Goal: Task Accomplishment & Management: Manage account settings

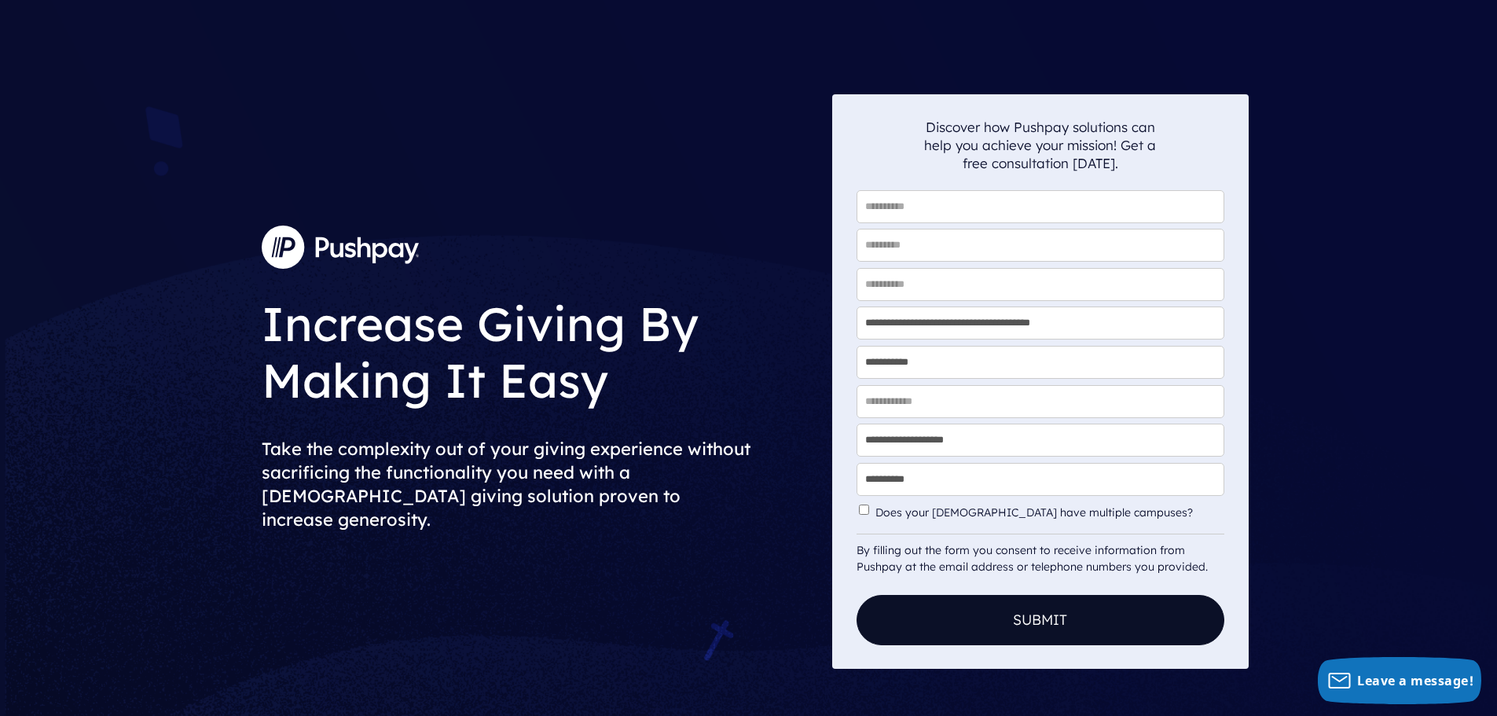
click at [344, 255] on img at bounding box center [340, 246] width 157 height 42
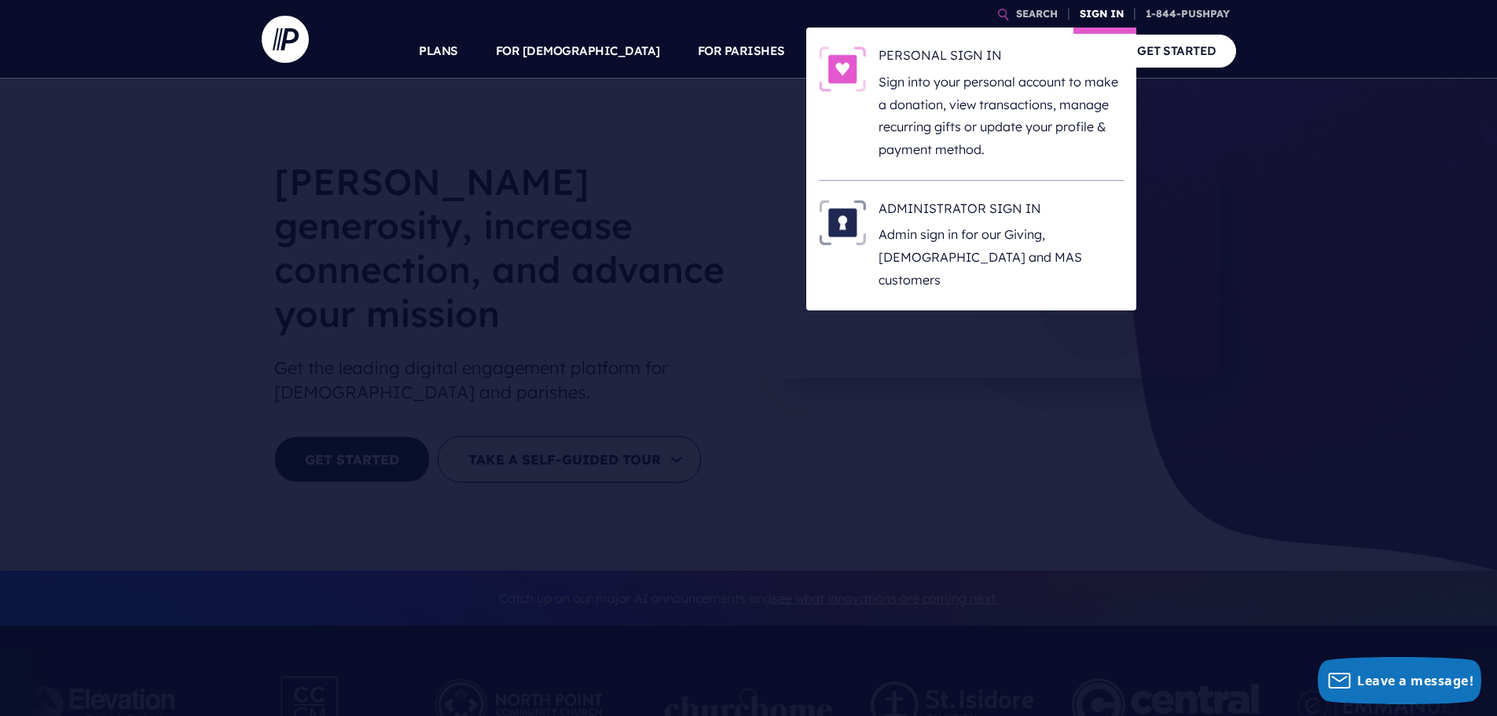
click at [1096, 17] on link "SIGN IN" at bounding box center [1101, 13] width 57 height 27
click at [992, 91] on p "Sign into your personal account to make a donation, view transactions, manage r…" at bounding box center [1000, 116] width 245 height 90
